Goal: Find specific page/section: Find specific page/section

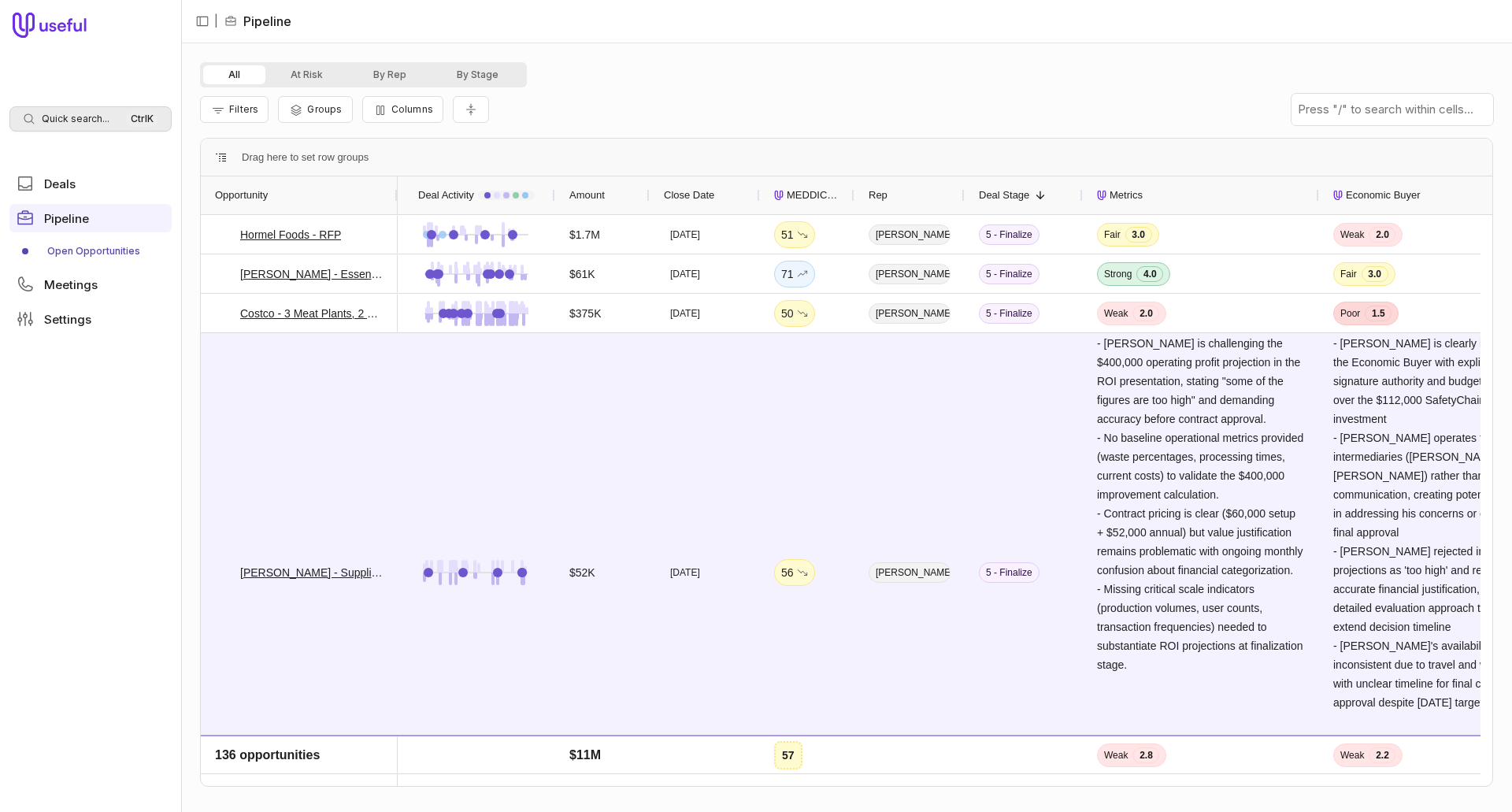
click at [84, 119] on span "Quick search..." at bounding box center [75, 119] width 67 height 13
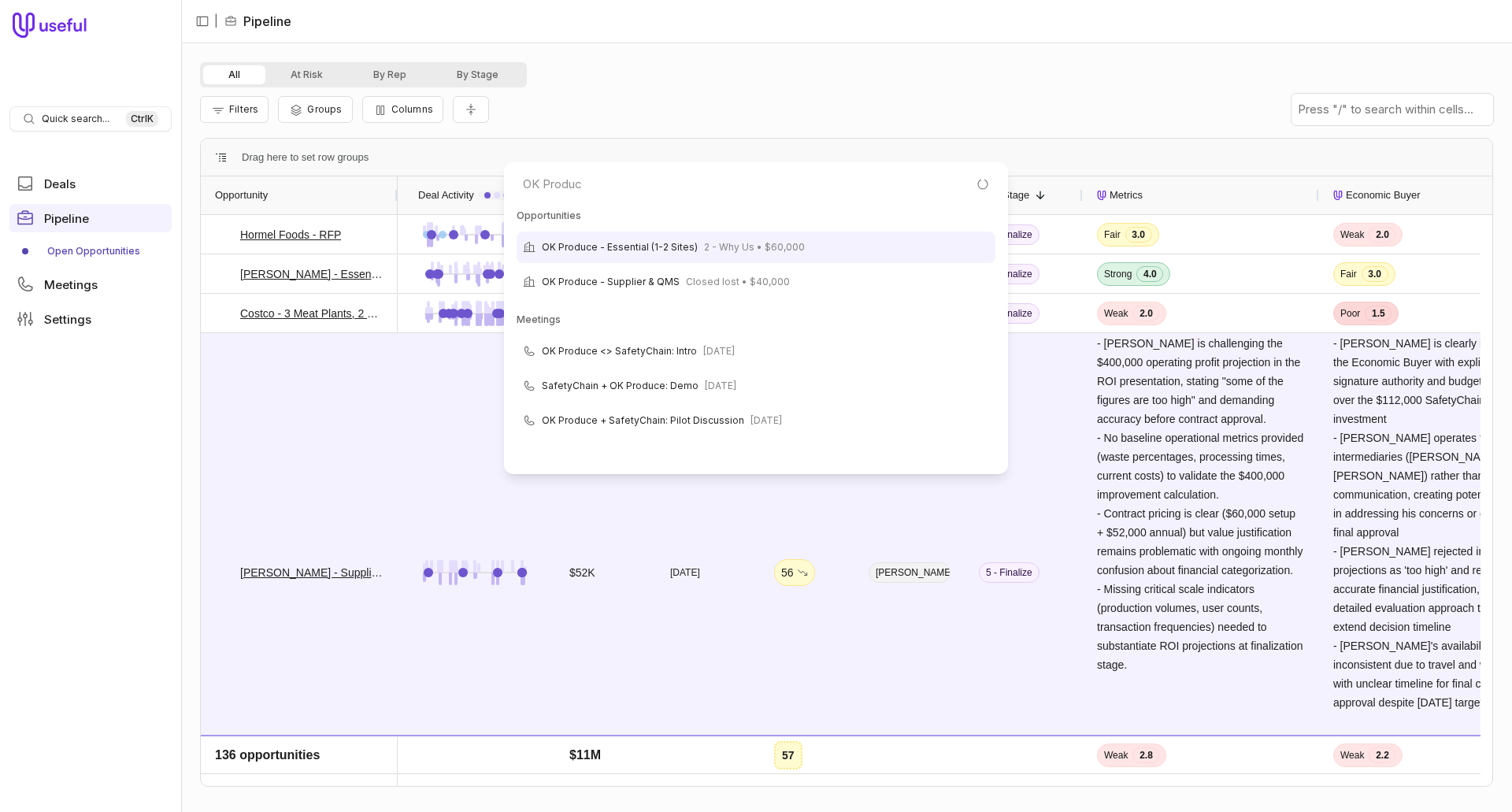
type input "OK Produce"
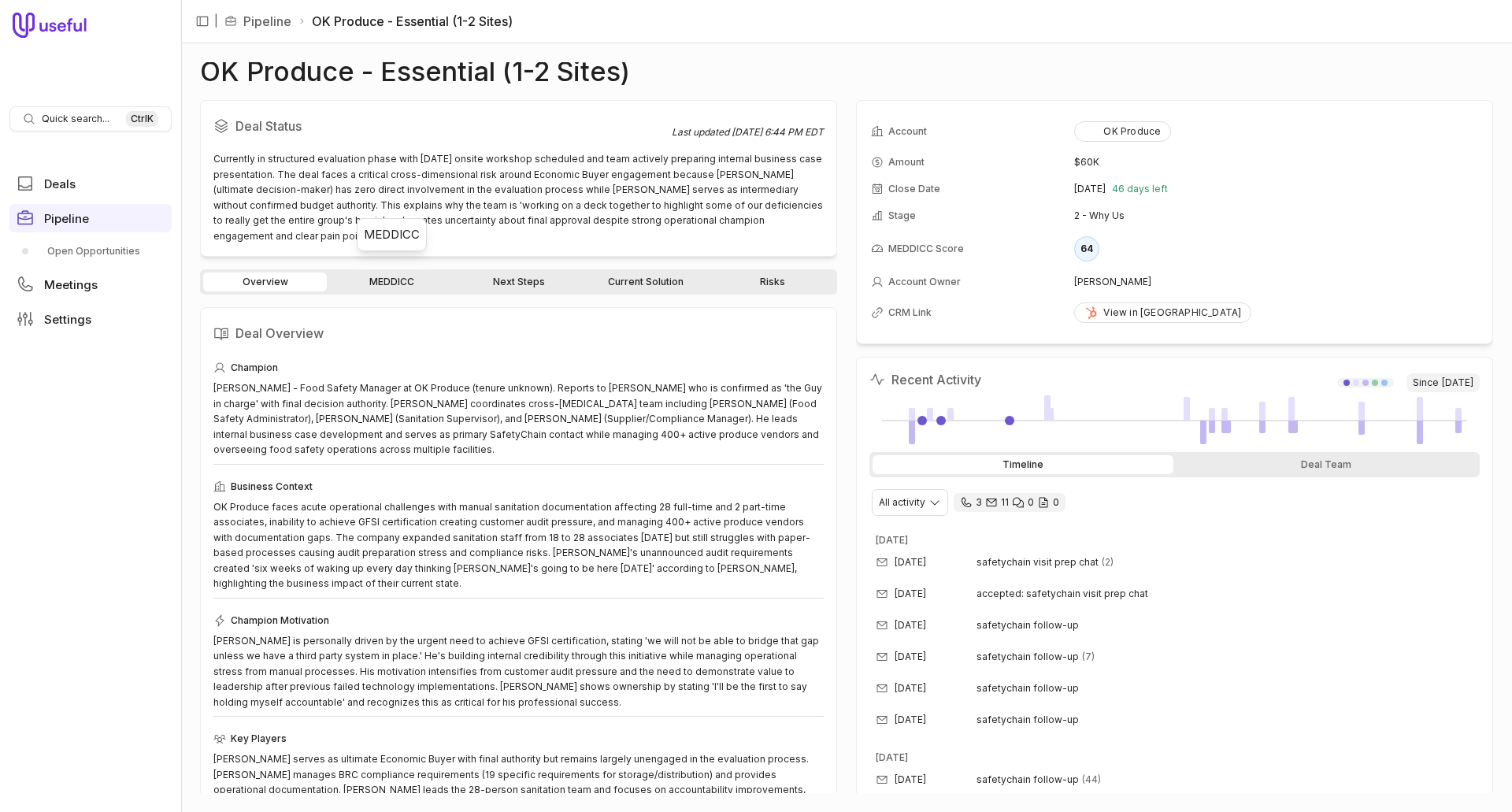
click at [406, 272] on link "MEDDICC" at bounding box center [391, 281] width 123 height 19
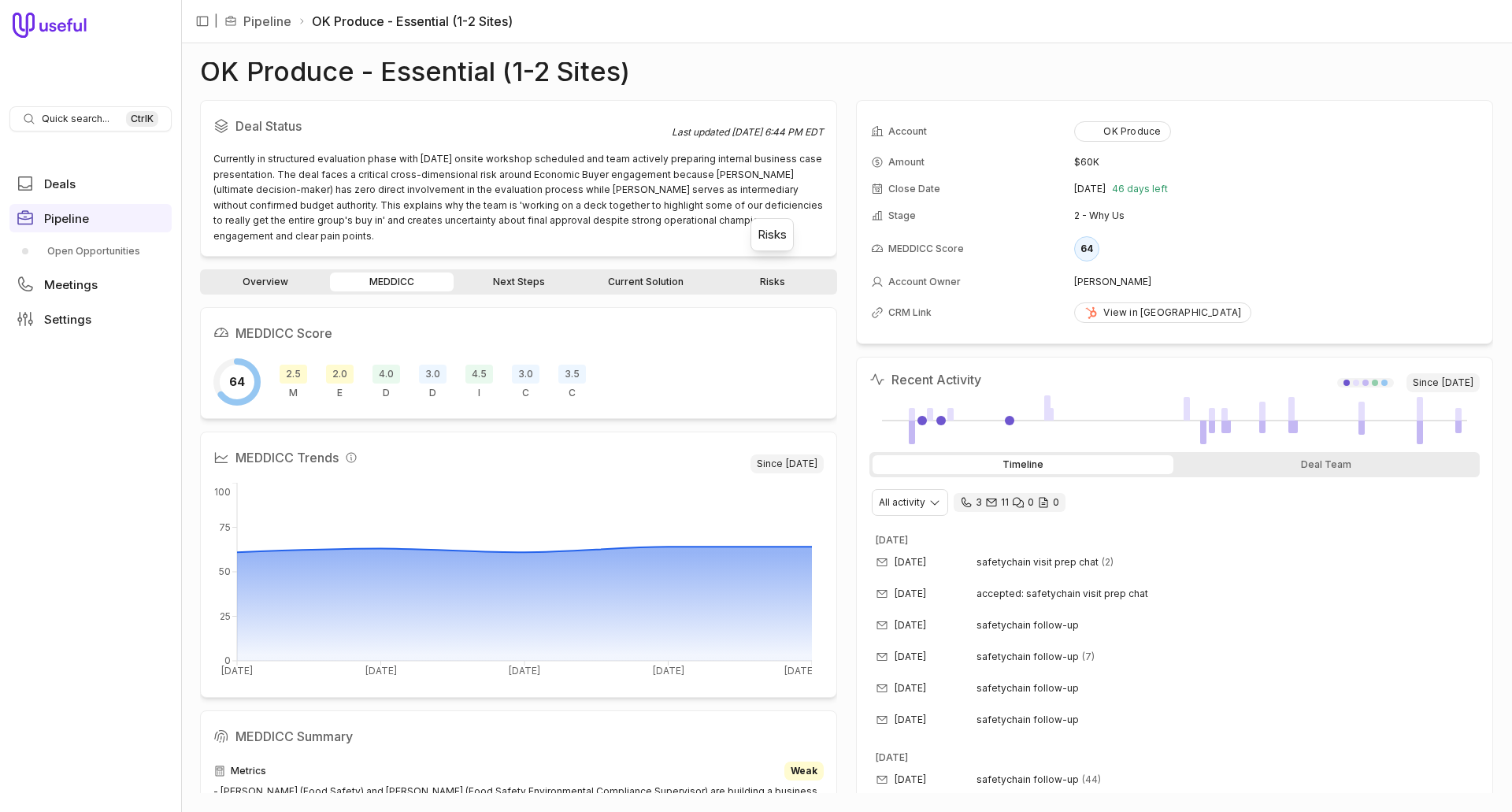
click at [771, 272] on link "Risks" at bounding box center [772, 281] width 123 height 19
